Goal: Find specific page/section: Find specific page/section

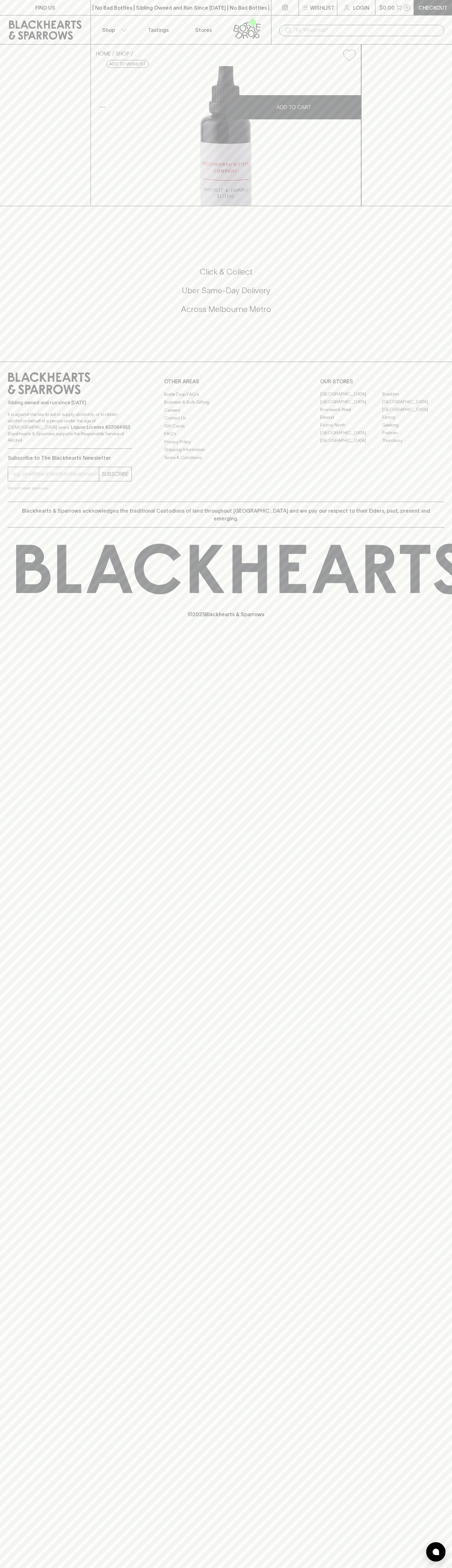
click at [398, 16] on div "​" at bounding box center [361, 30] width 181 height 29
click at [450, 404] on div "FIND US | No Bad Bottles | Sibling Owned and Run Since 2006 | No Bad Bottles | …" at bounding box center [226, 784] width 452 height 1568
click at [253, 1567] on html "FIND US | No Bad Bottles | Sibling Owned and Run Since 2006 | No Bad Bottles | …" at bounding box center [226, 784] width 452 height 1568
click at [4, 1489] on div "FIND US | No Bad Bottles | Sibling Owned and Run Since 2006 | No Bad Bottles | …" at bounding box center [226, 784] width 452 height 1568
